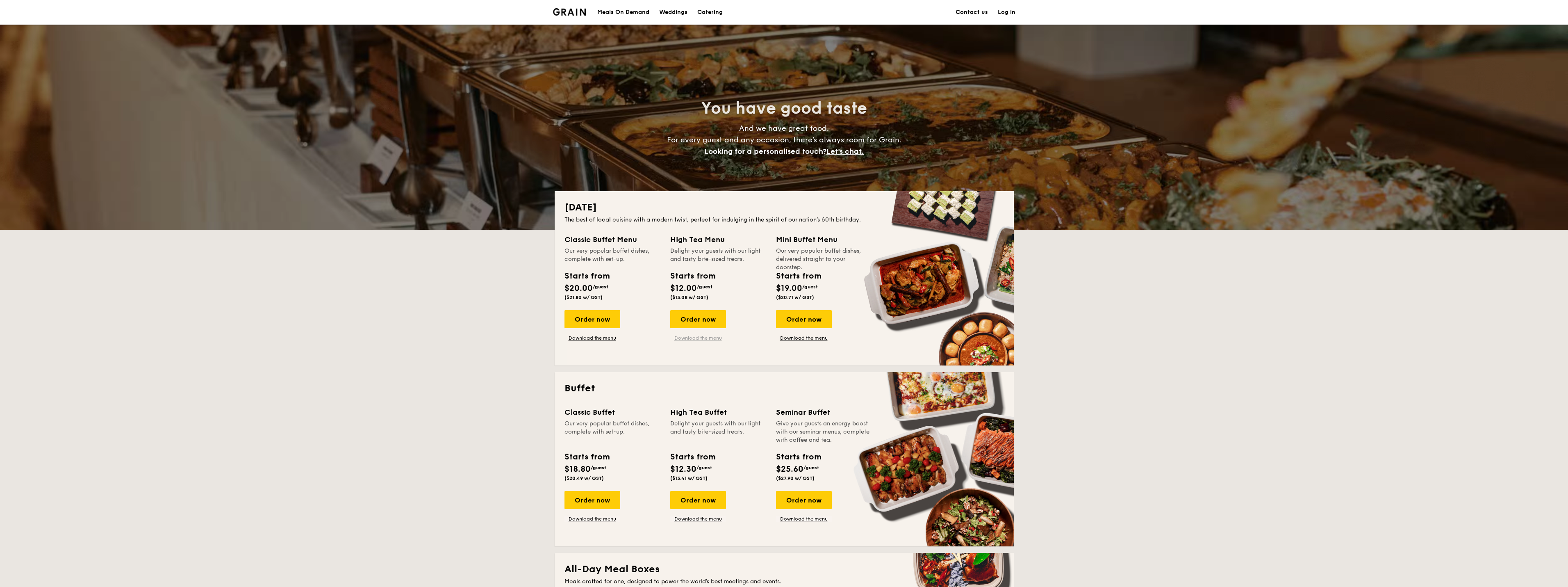
click at [706, 339] on link "Download the menu" at bounding box center [698, 338] width 56 height 7
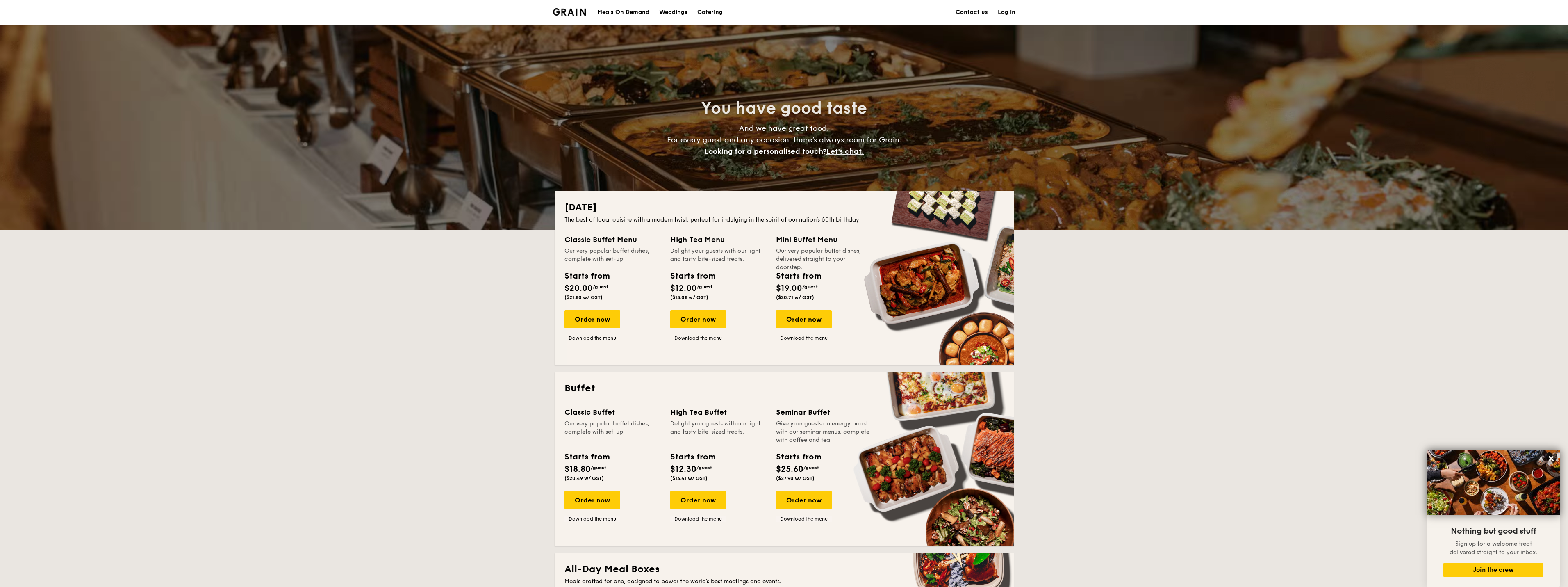
click at [630, 12] on div "Meals On Demand" at bounding box center [623, 12] width 52 height 24
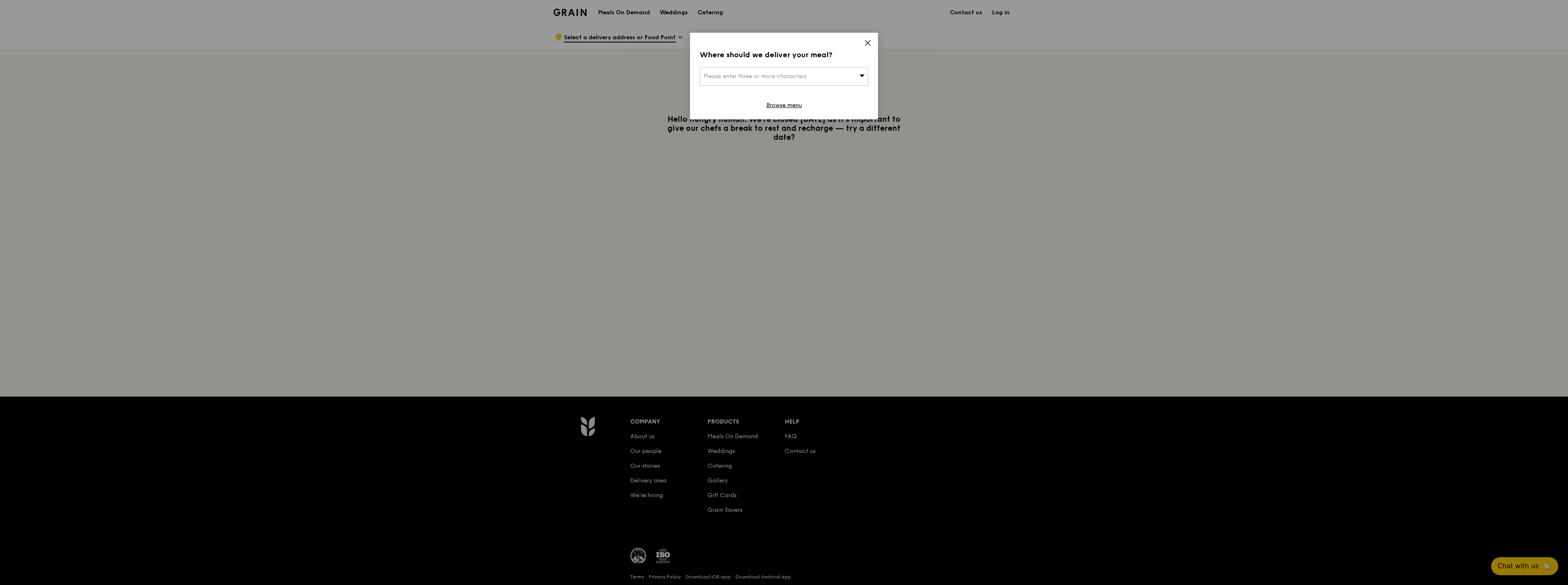
click at [872, 41] on div "Where should we deliver your meal? Please enter three or more characters Browse…" at bounding box center [784, 76] width 188 height 86
click at [869, 41] on icon at bounding box center [868, 43] width 5 height 5
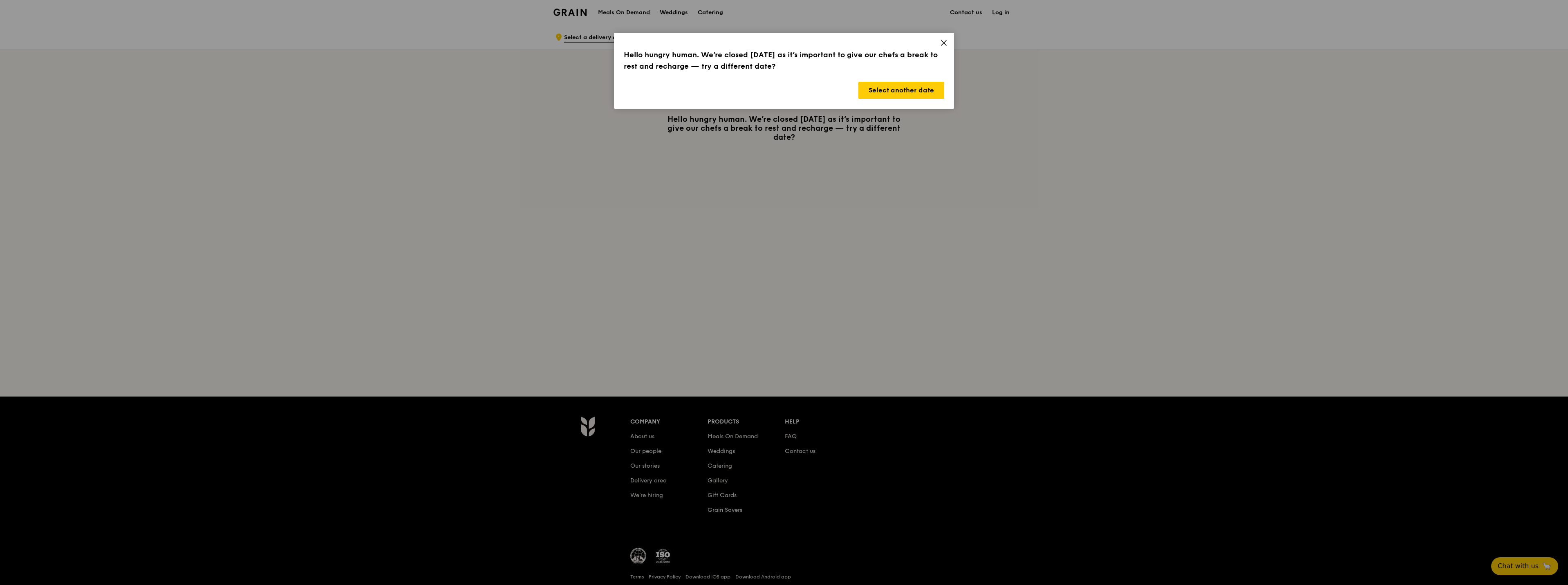
click at [944, 41] on icon at bounding box center [944, 43] width 7 height 7
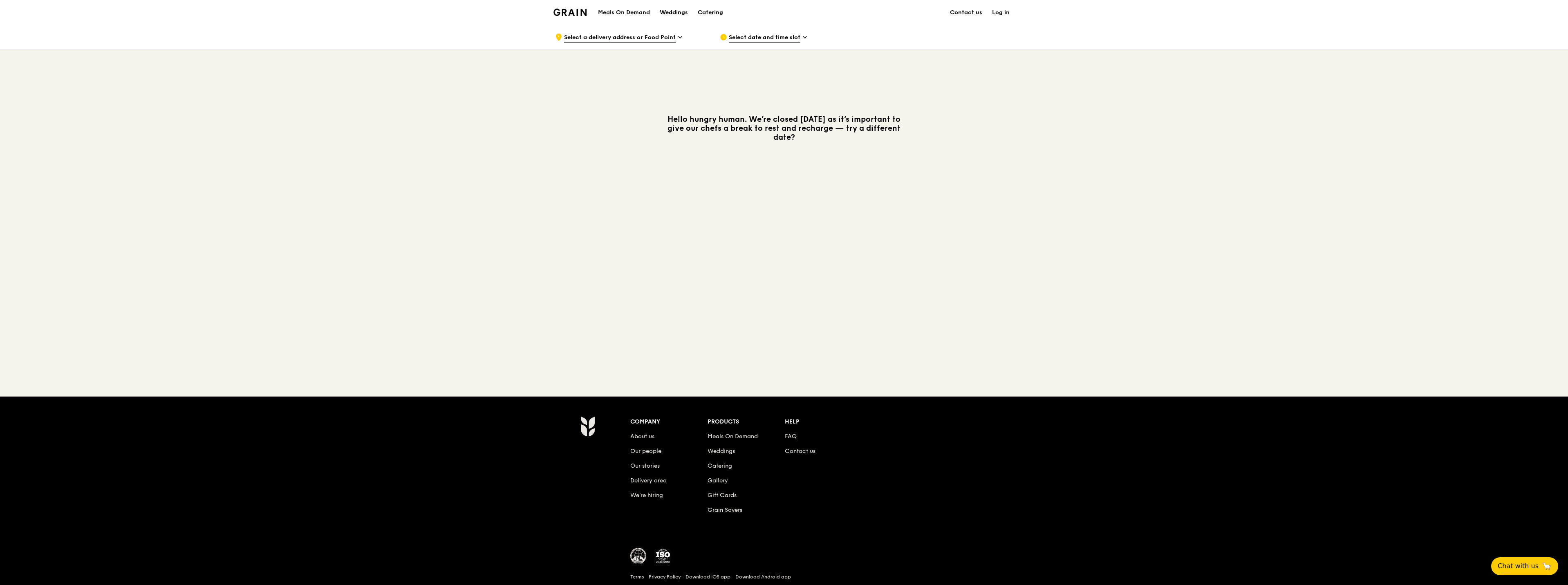
click at [666, 33] on span "Select a delivery address or Food Point" at bounding box center [620, 38] width 111 height 9
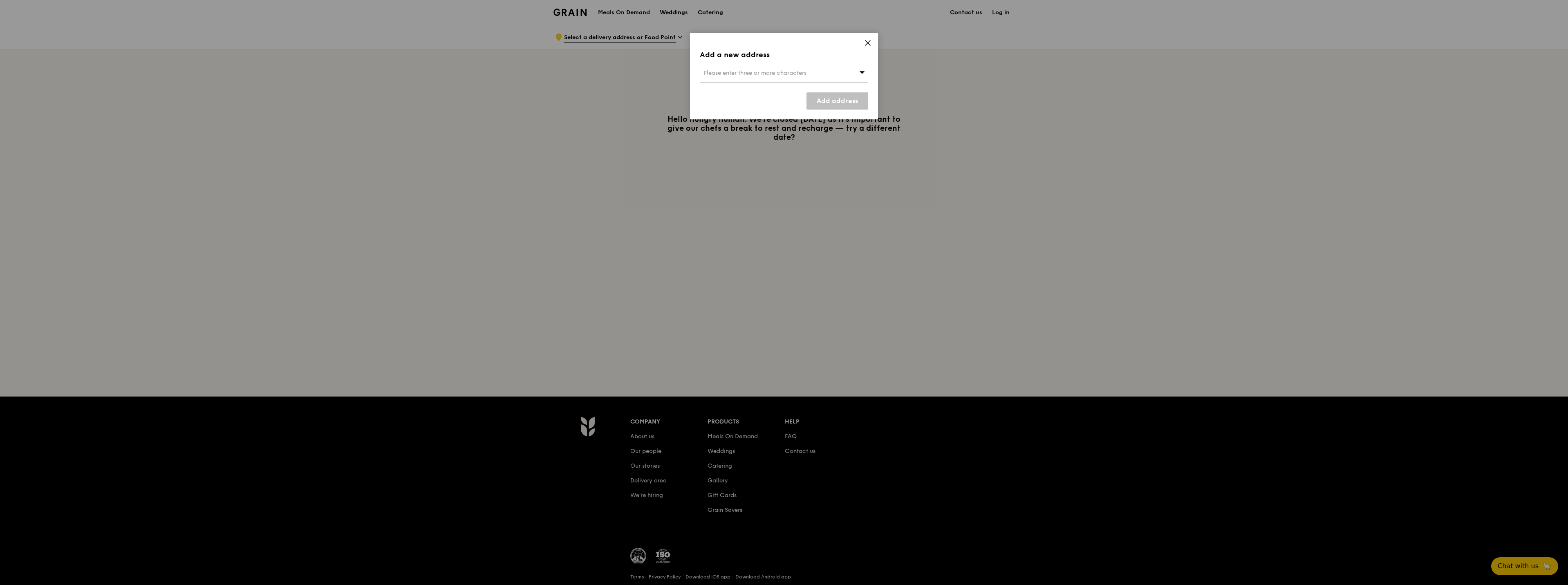
click at [860, 71] on icon at bounding box center [862, 72] width 5 height 6
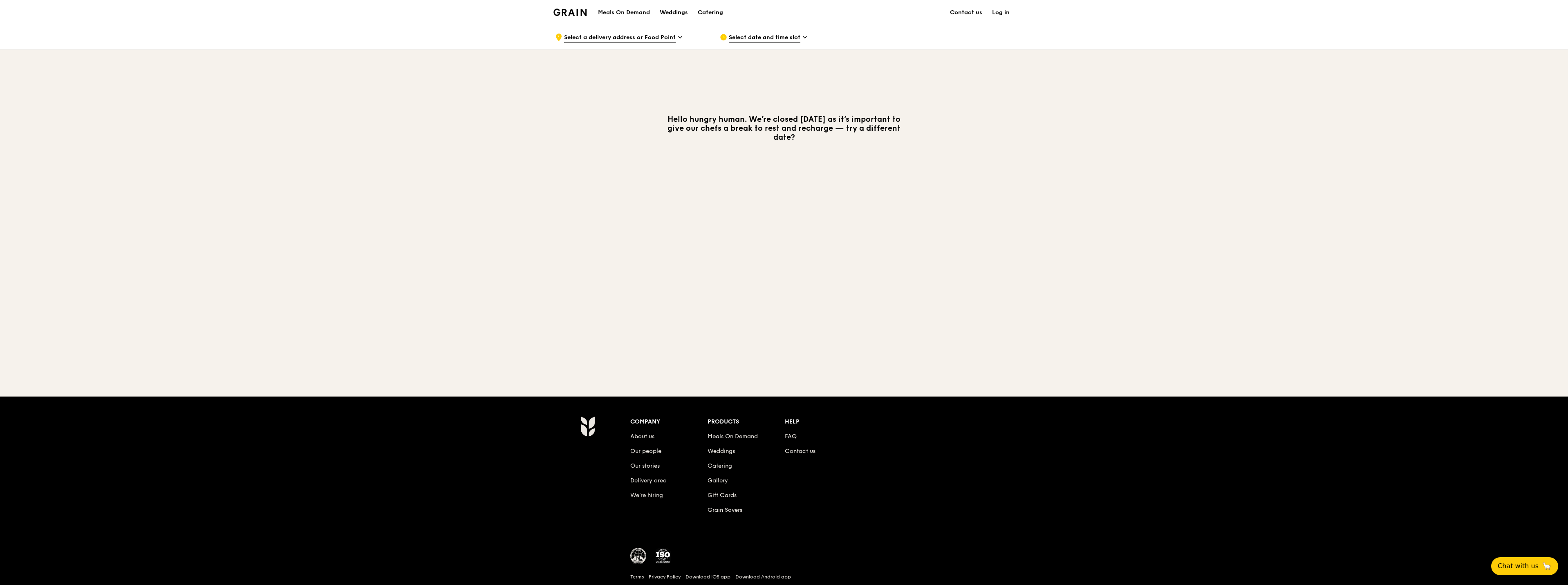
click at [634, 13] on h1 "Meals On Demand" at bounding box center [623, 12] width 52 height 8
click at [583, 14] on img at bounding box center [570, 12] width 33 height 7
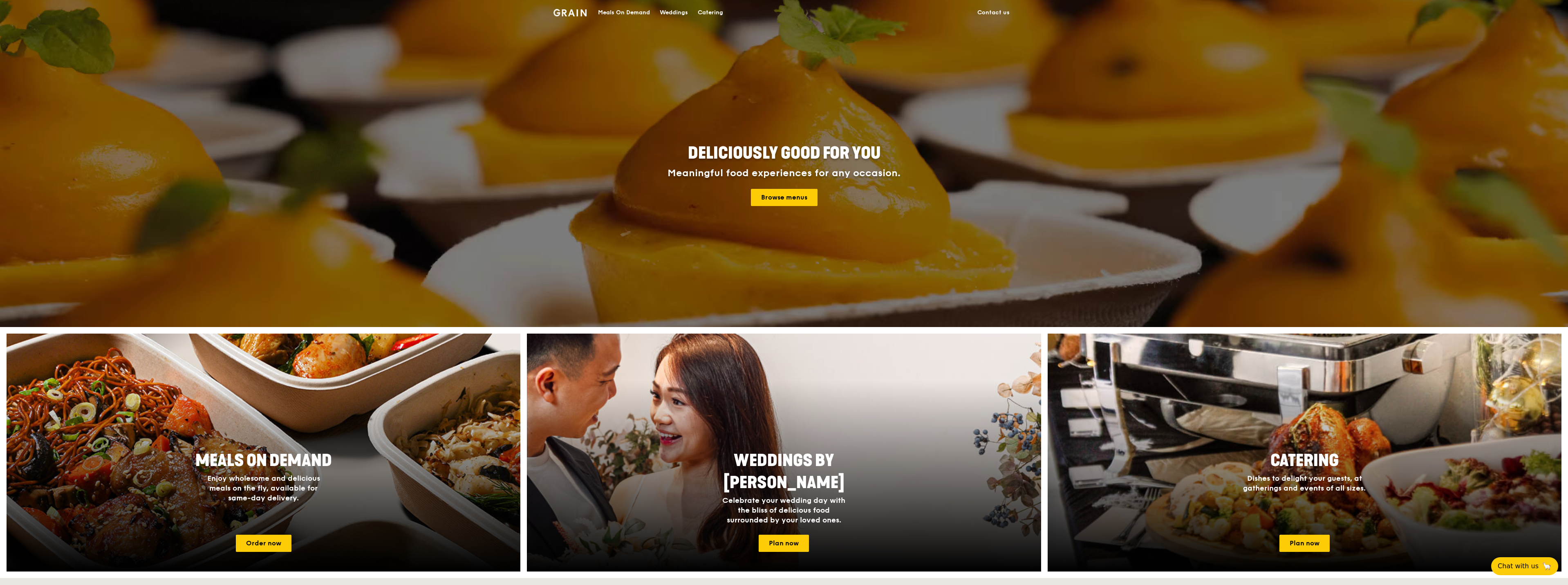
click at [572, 15] on img at bounding box center [570, 13] width 33 height 7
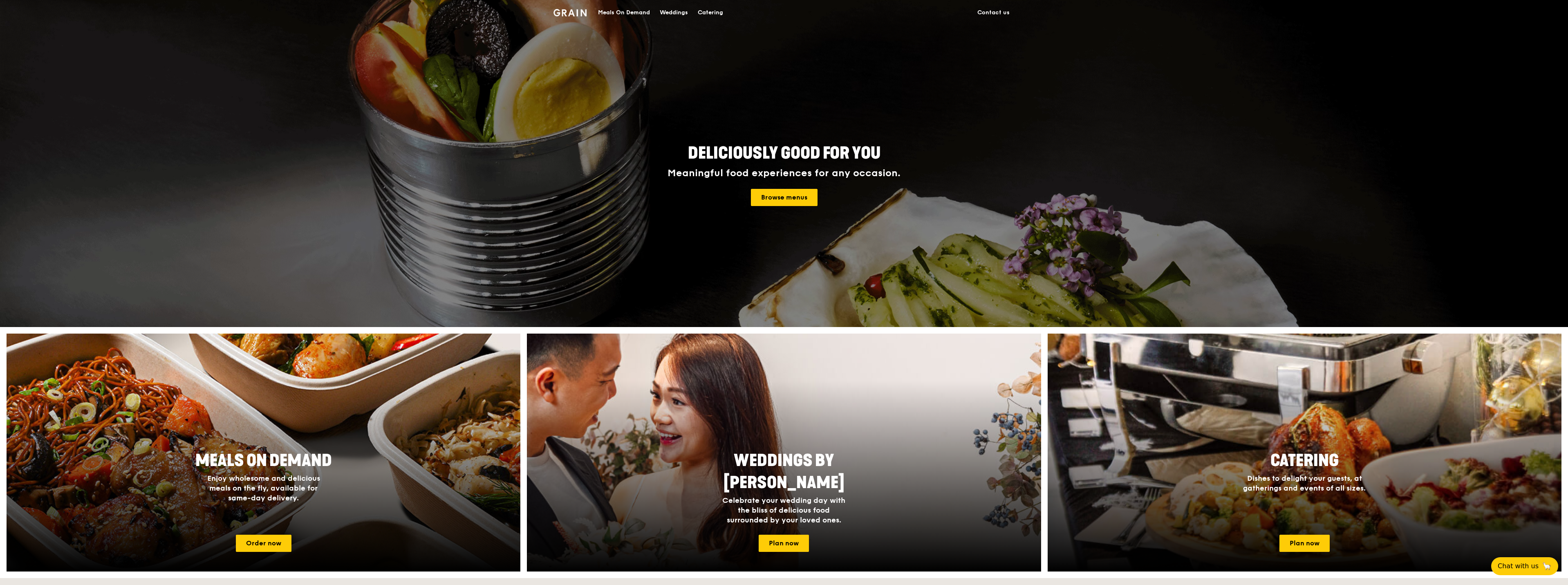
click at [622, 15] on div "Meals On Demand" at bounding box center [623, 13] width 52 height 24
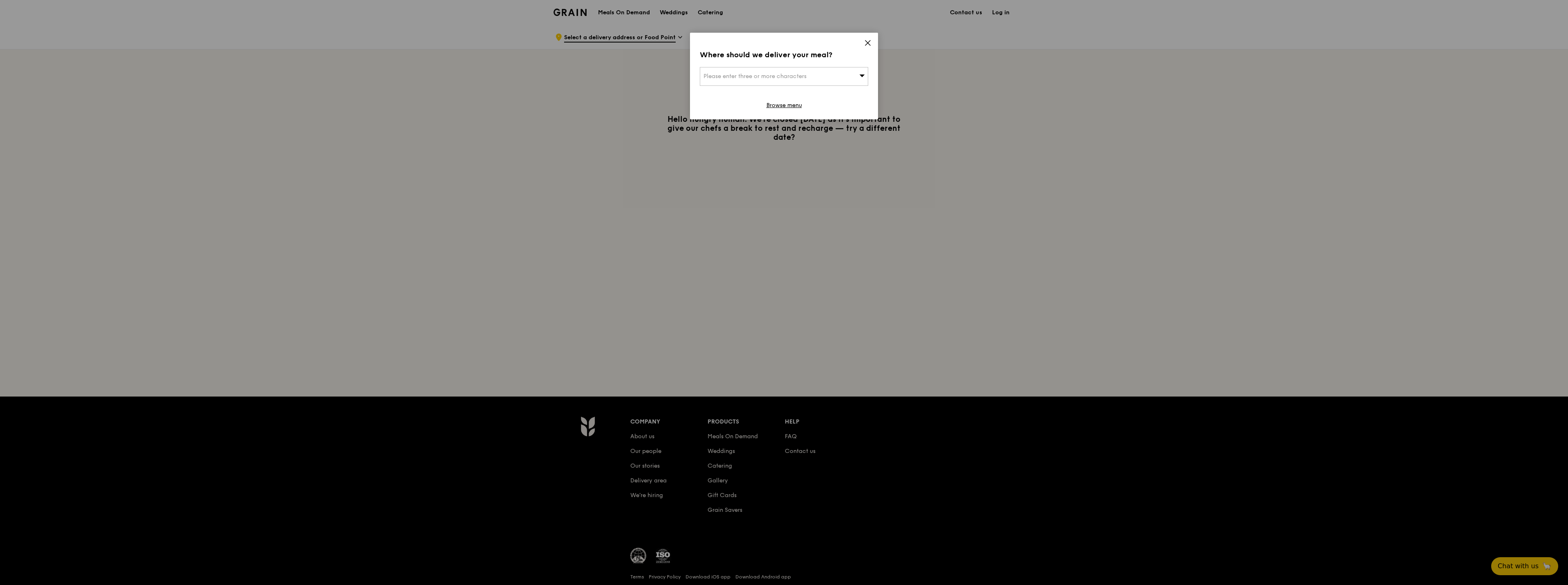
click at [873, 44] on div "Where should we deliver your meal? Please enter three or more characters Browse…" at bounding box center [784, 76] width 188 height 86
click at [870, 44] on icon at bounding box center [868, 43] width 7 height 7
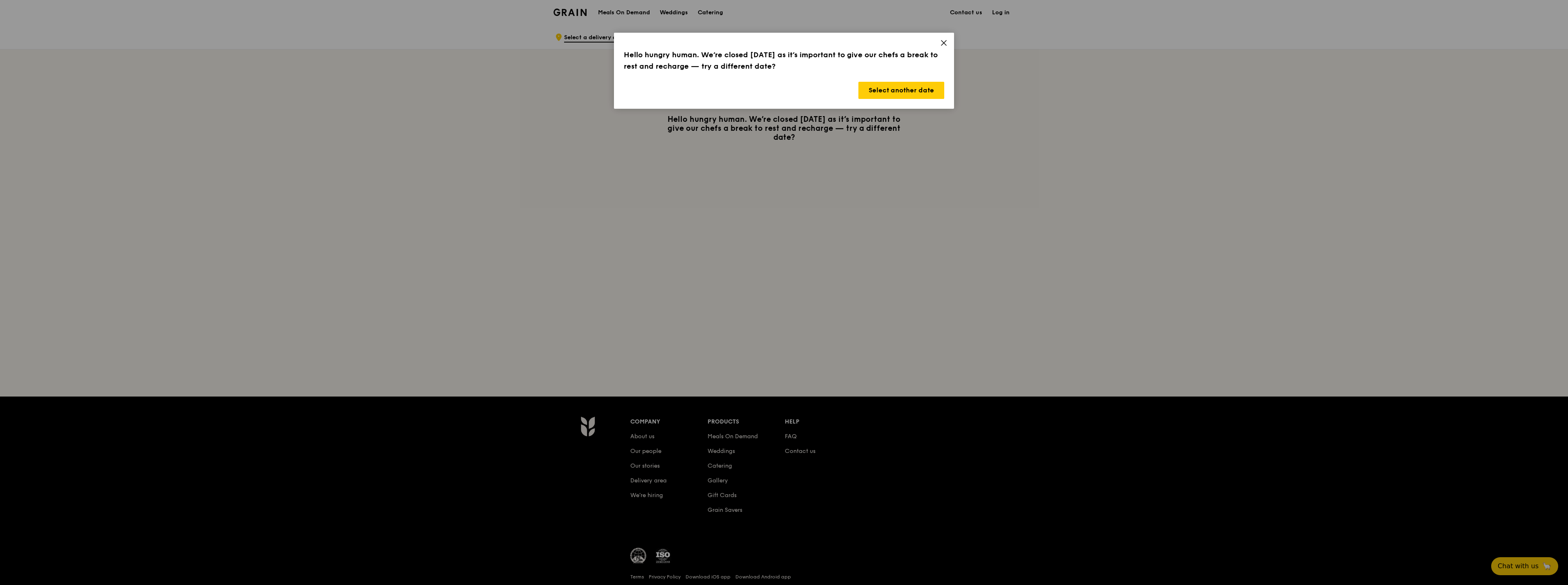
click at [945, 46] on icon at bounding box center [944, 43] width 7 height 7
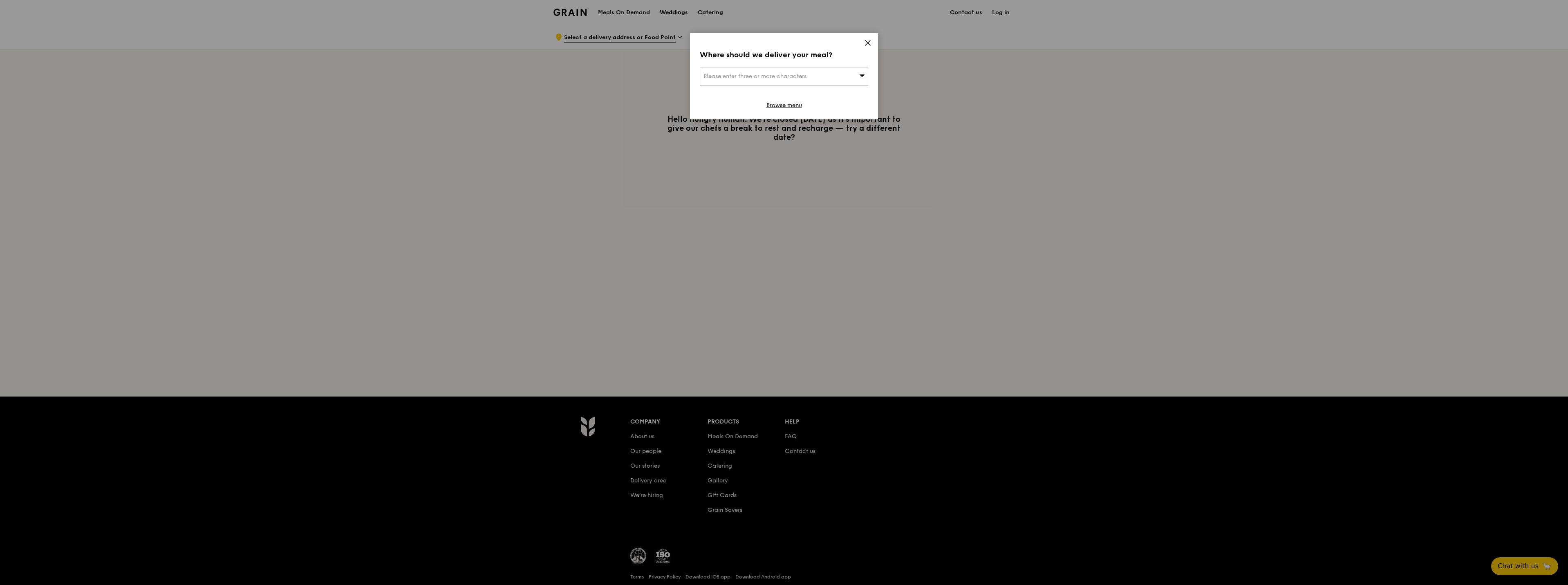
click at [867, 42] on icon at bounding box center [868, 43] width 5 height 5
